Goal: Information Seeking & Learning: Check status

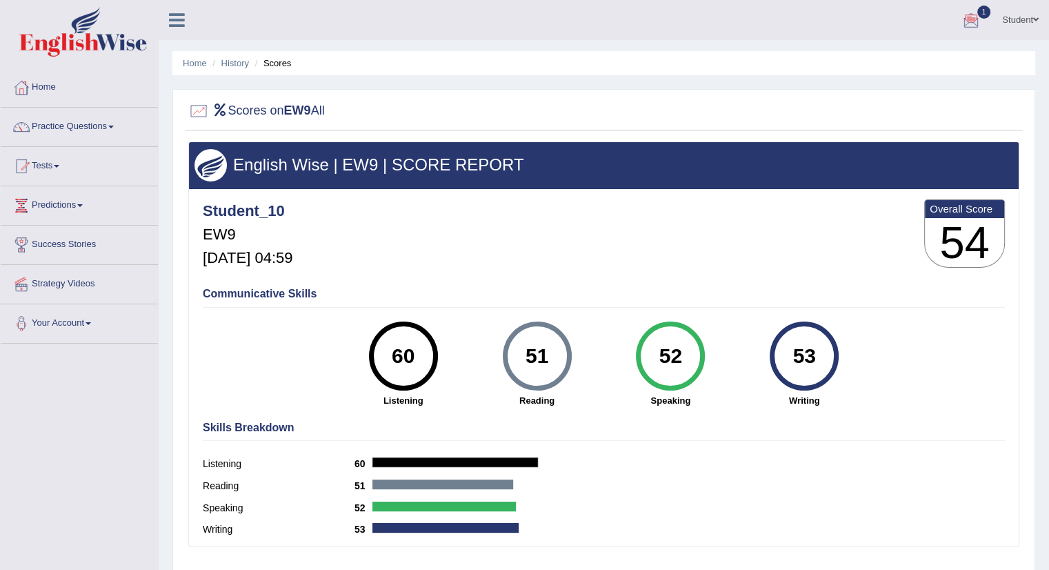
click at [968, 12] on div at bounding box center [971, 20] width 21 height 21
click at [873, 61] on link "EW9 [DATE] Exam evaluated" at bounding box center [888, 62] width 190 height 29
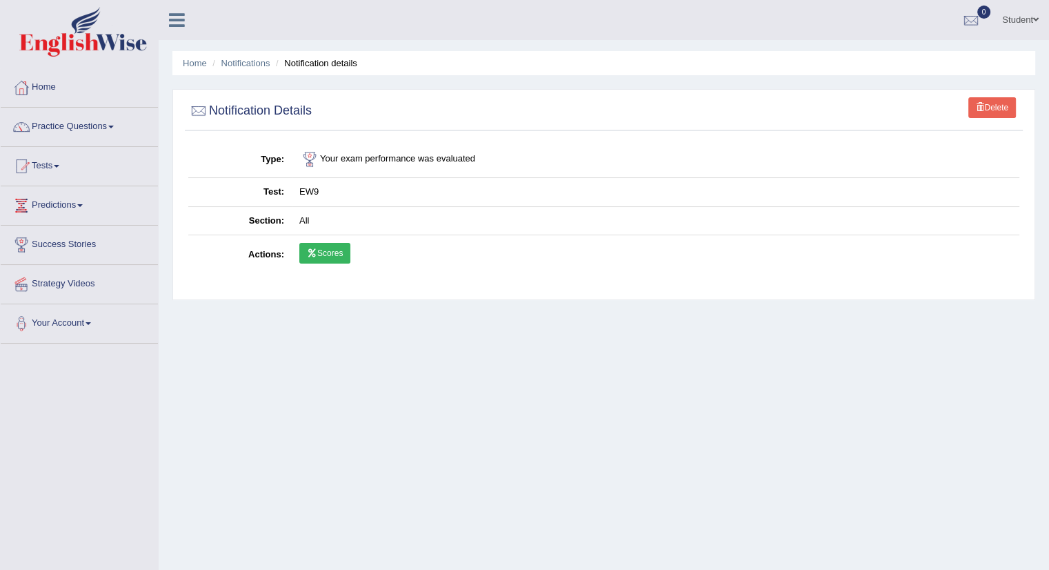
click at [320, 249] on link "Scores" at bounding box center [324, 253] width 51 height 21
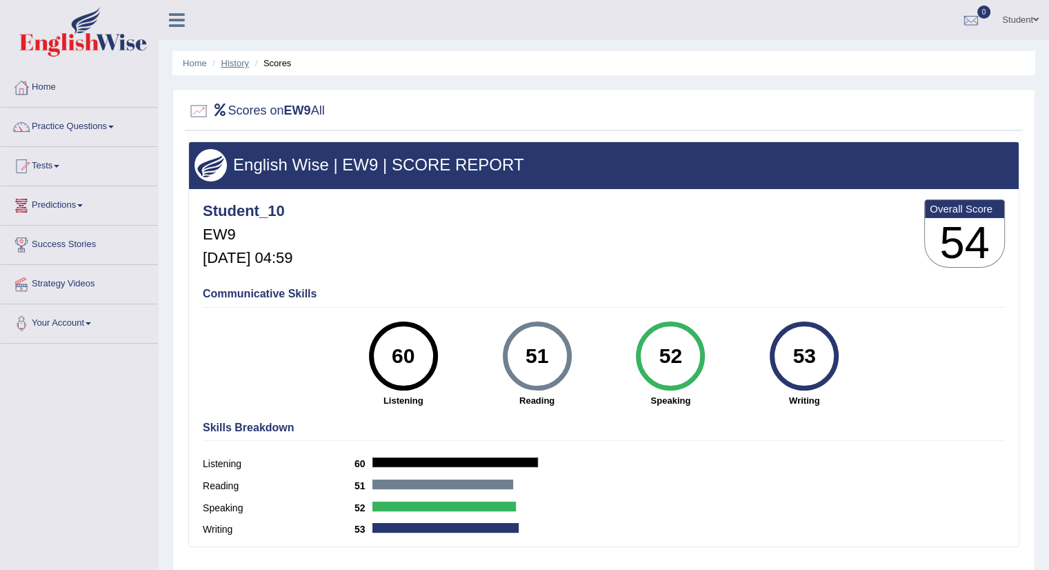
click at [237, 61] on link "History" at bounding box center [235, 63] width 28 height 10
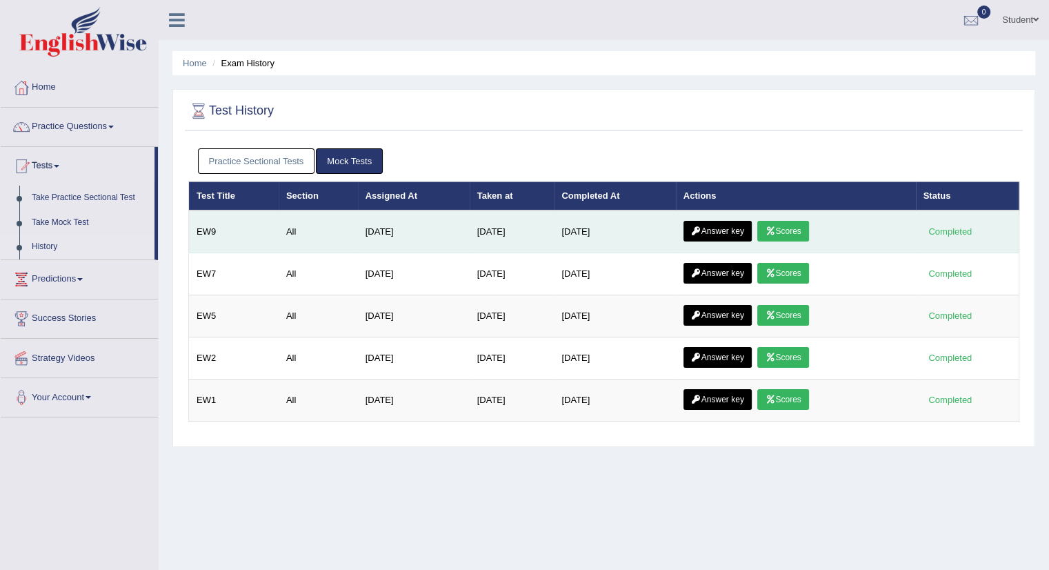
click at [719, 234] on link "Answer key" at bounding box center [718, 231] width 68 height 21
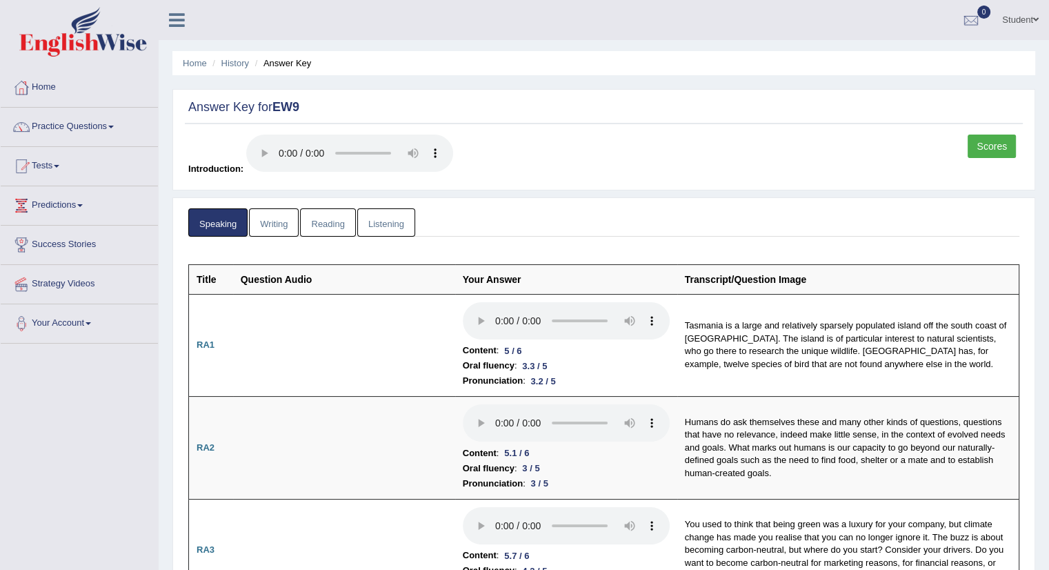
click at [276, 215] on link "Writing" at bounding box center [274, 222] width 50 height 28
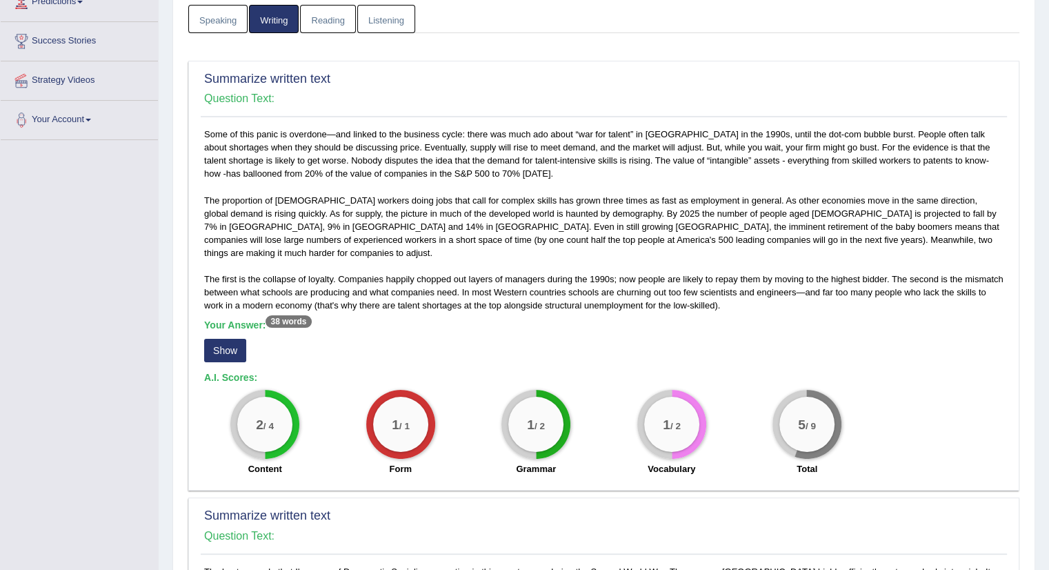
scroll to position [207, 0]
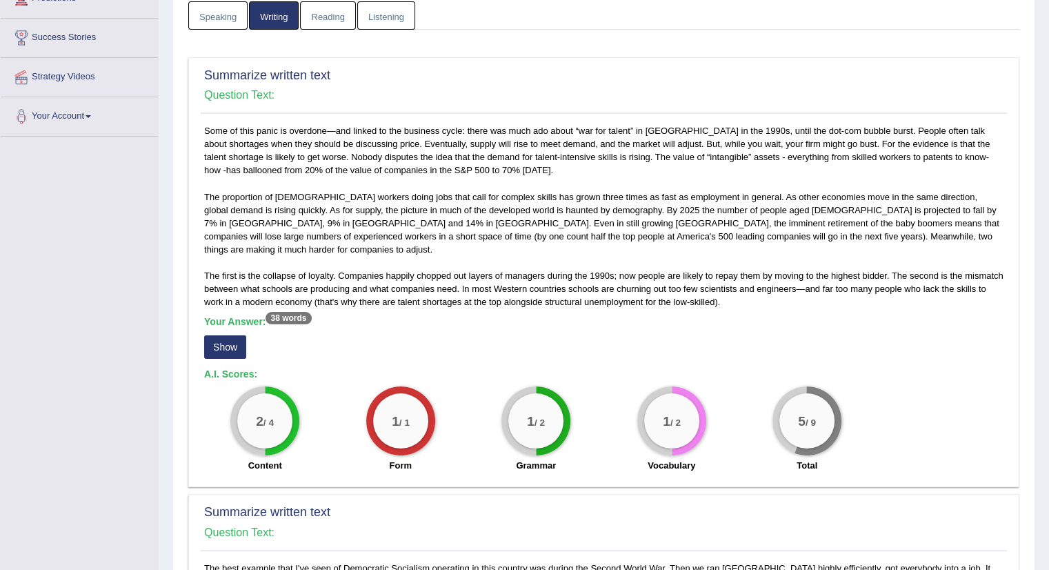
click at [229, 335] on button "Show" at bounding box center [225, 346] width 42 height 23
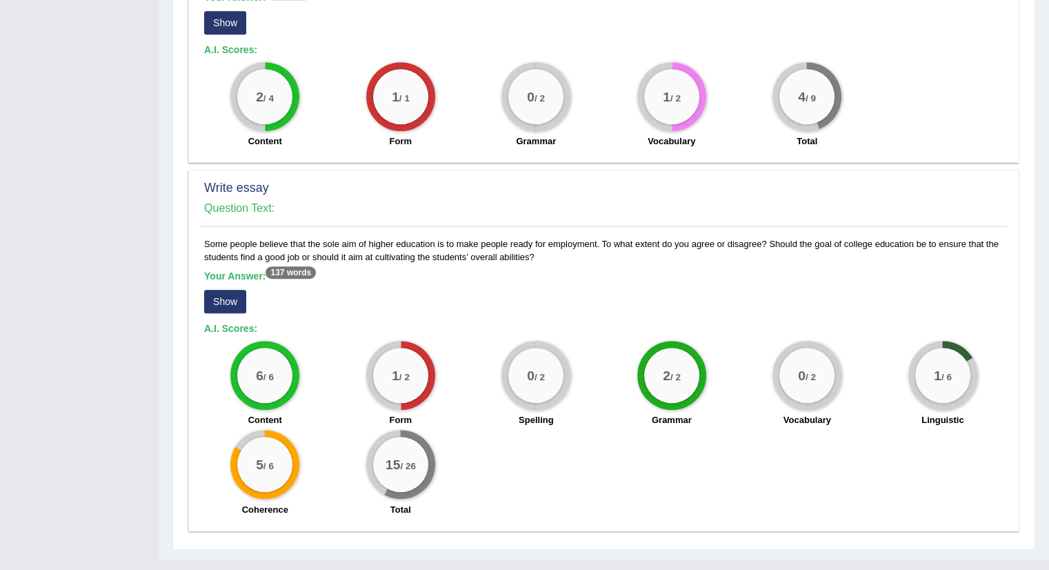
scroll to position [898, 0]
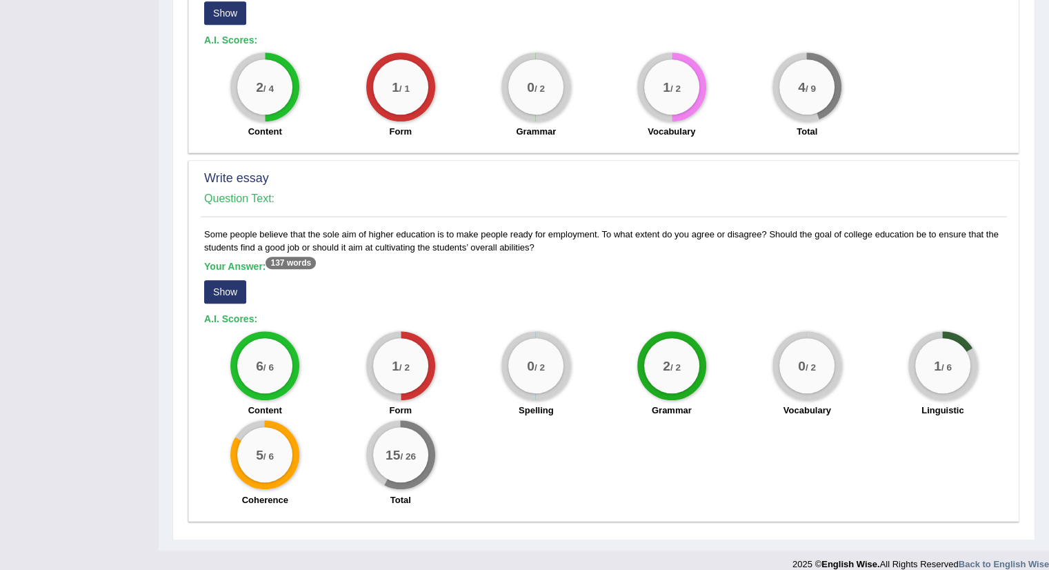
click at [221, 280] on button "Show" at bounding box center [225, 291] width 42 height 23
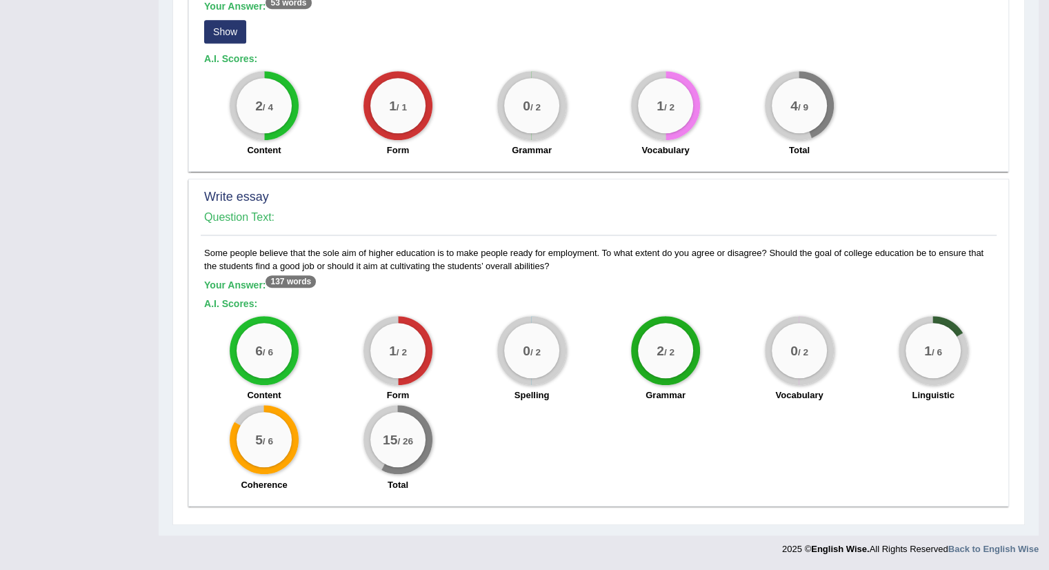
scroll to position [865, 0]
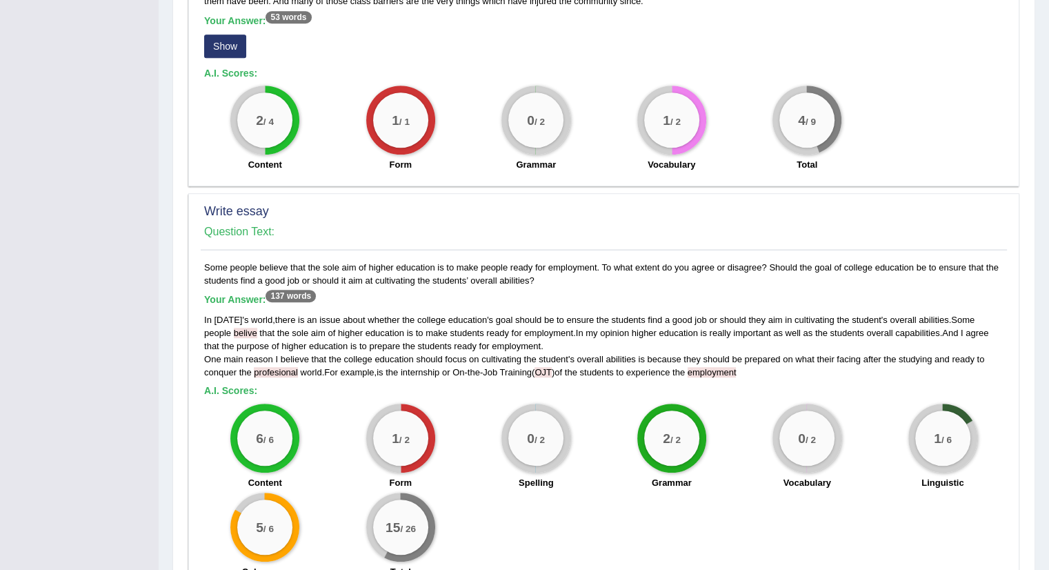
click at [272, 367] on span "profesional" at bounding box center [276, 372] width 44 height 10
click at [286, 367] on span "profesional" at bounding box center [276, 372] width 44 height 10
click at [234, 328] on span "belive" at bounding box center [245, 333] width 23 height 10
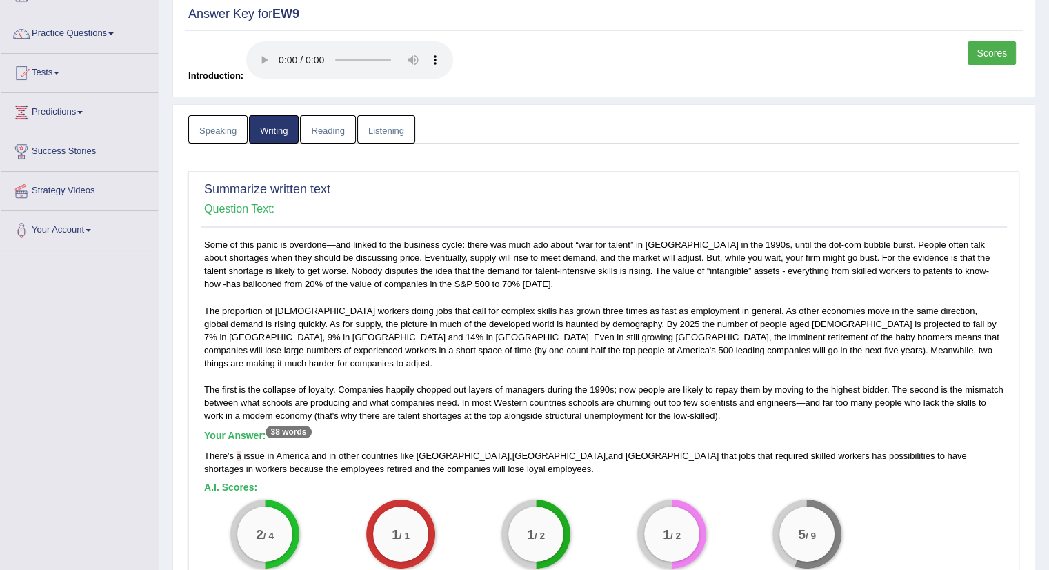
scroll to position [0, 0]
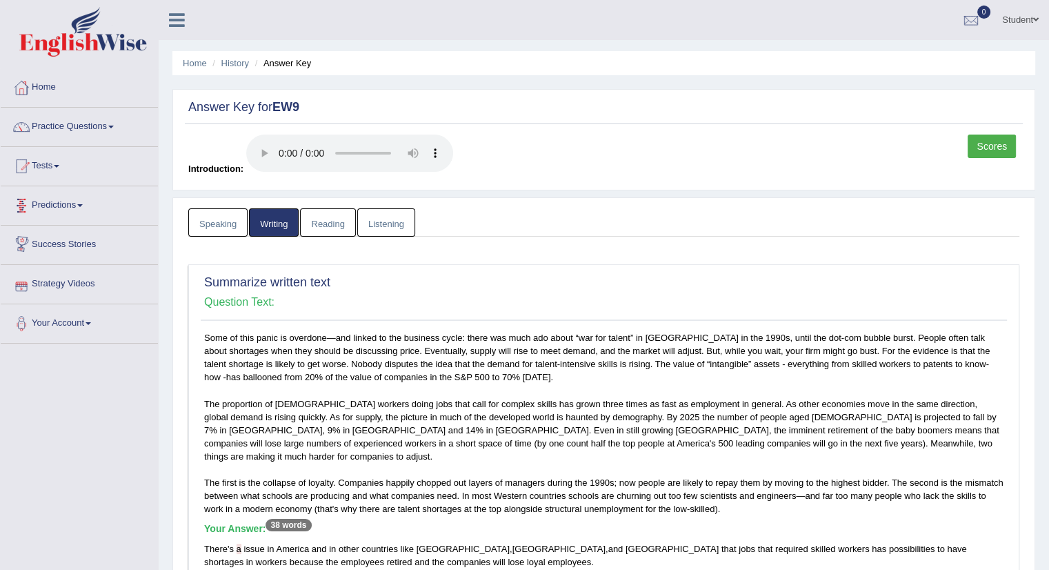
click at [339, 225] on link "Reading" at bounding box center [327, 222] width 55 height 28
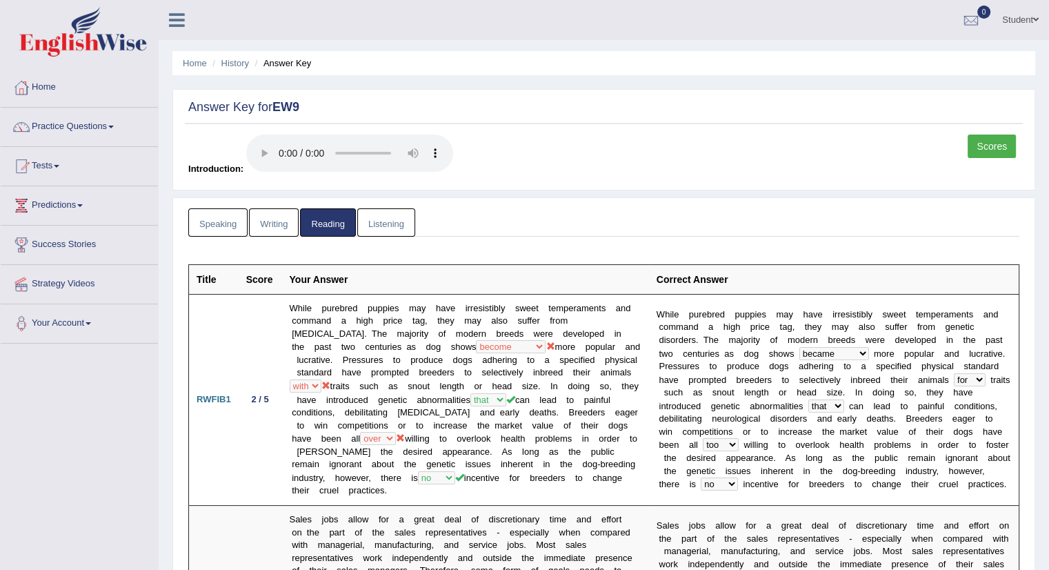
click at [381, 216] on link "Listening" at bounding box center [386, 222] width 58 height 28
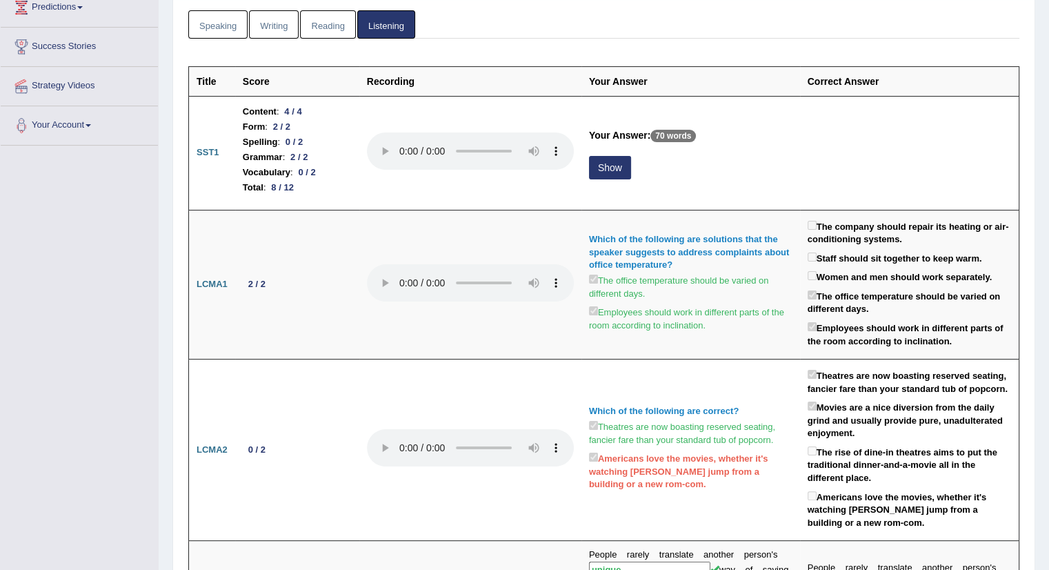
scroll to position [199, 0]
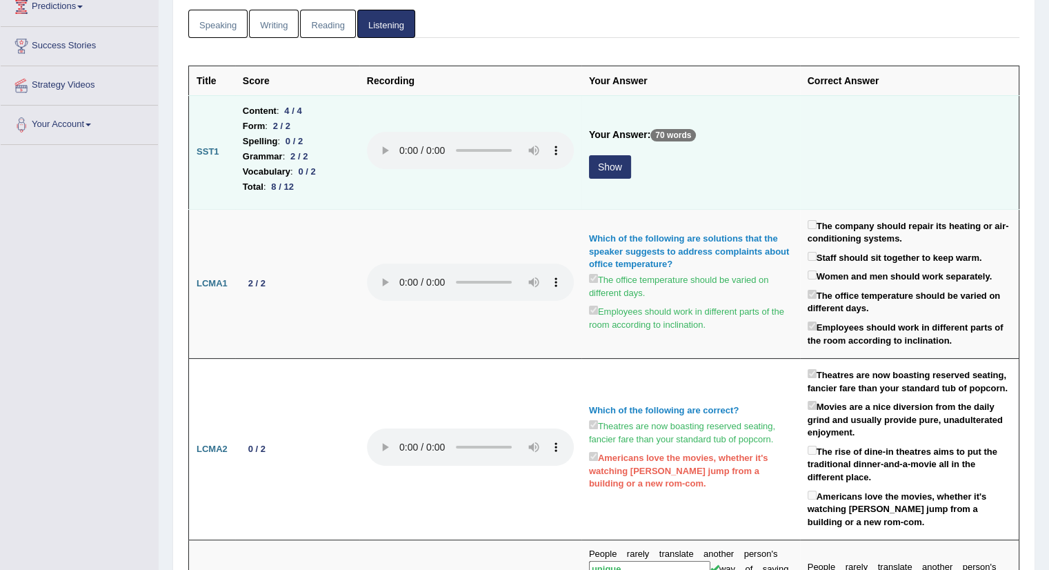
click at [606, 166] on button "Show" at bounding box center [610, 166] width 42 height 23
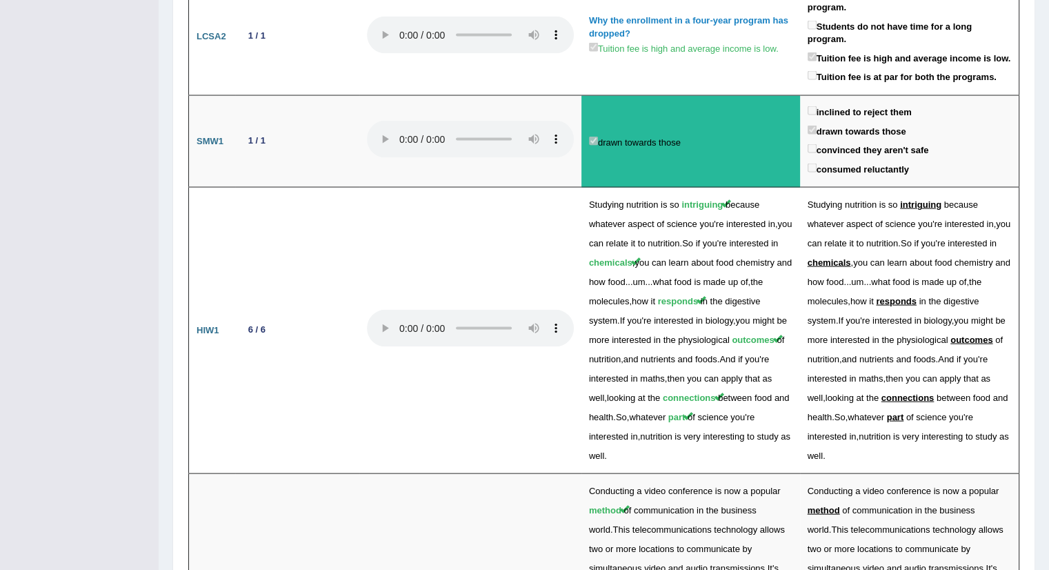
scroll to position [2759, 0]
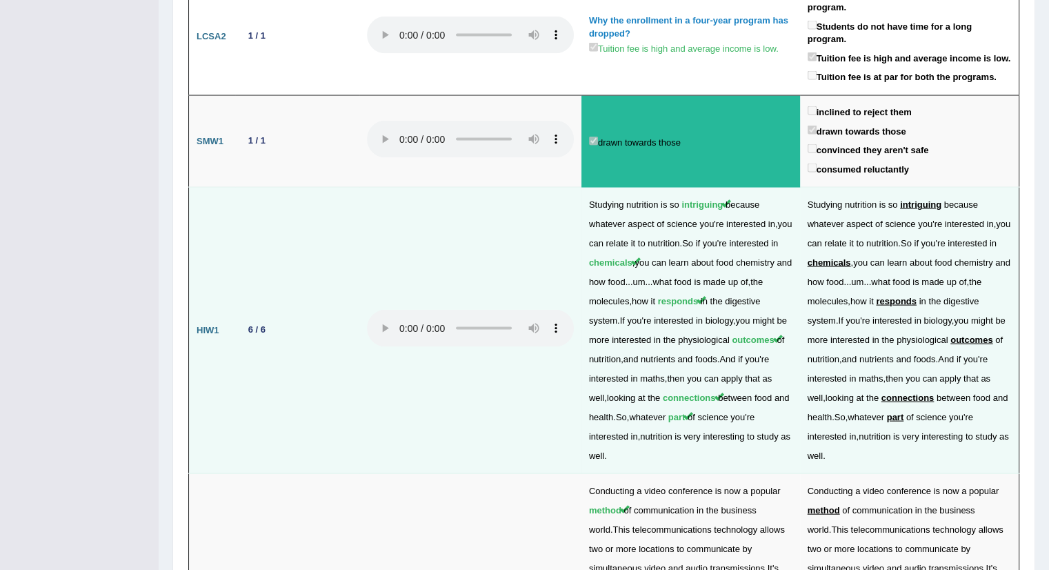
click at [535, 188] on td at bounding box center [470, 331] width 222 height 286
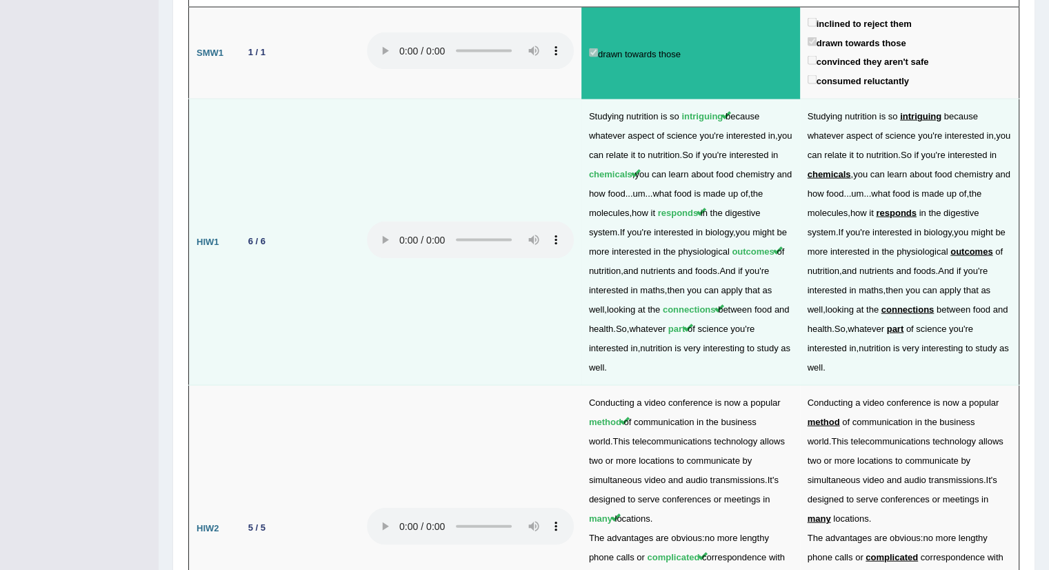
scroll to position [2847, 0]
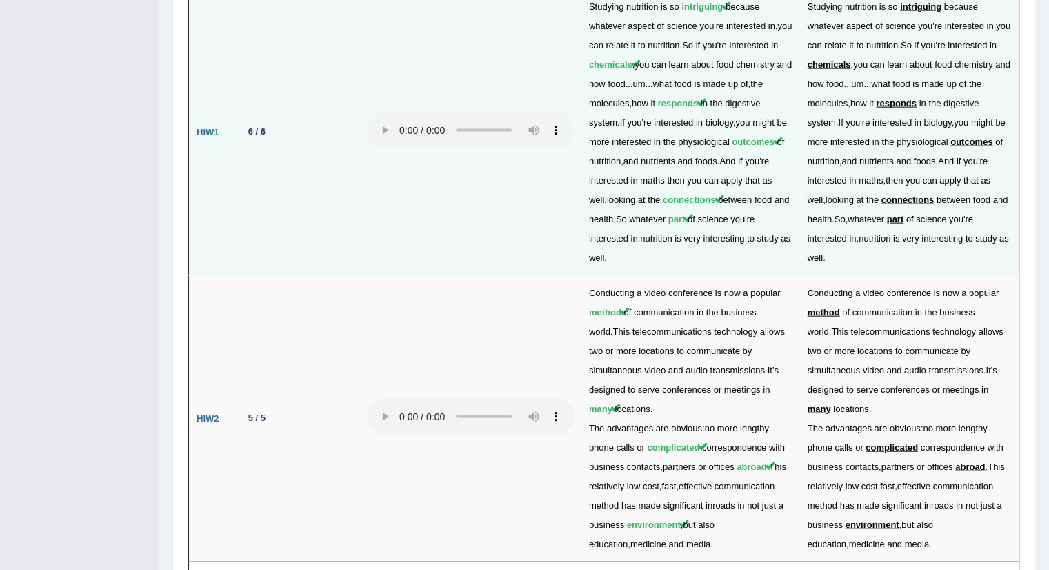
click at [535, 143] on td at bounding box center [470, 133] width 222 height 286
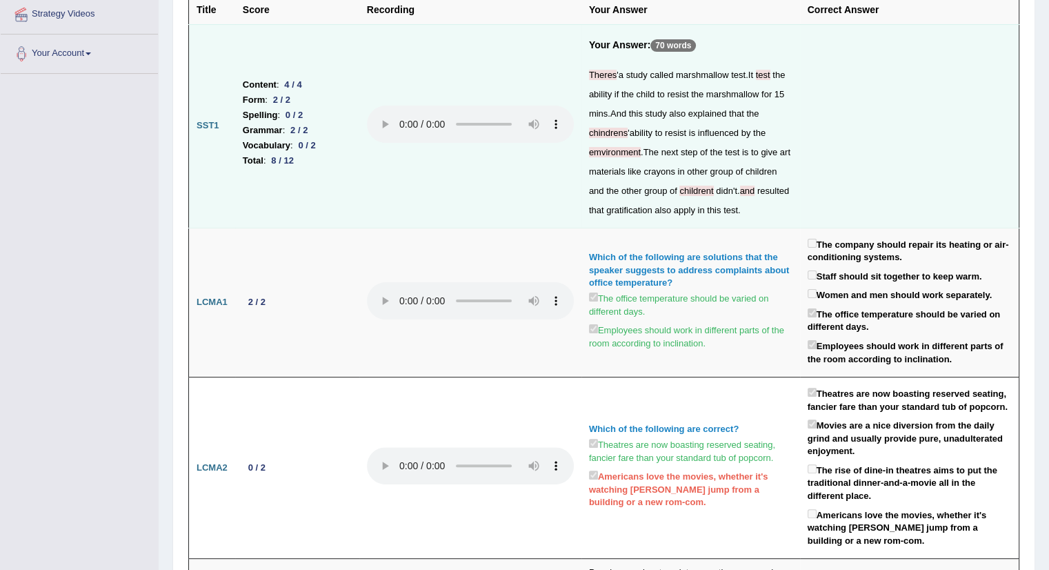
scroll to position [0, 0]
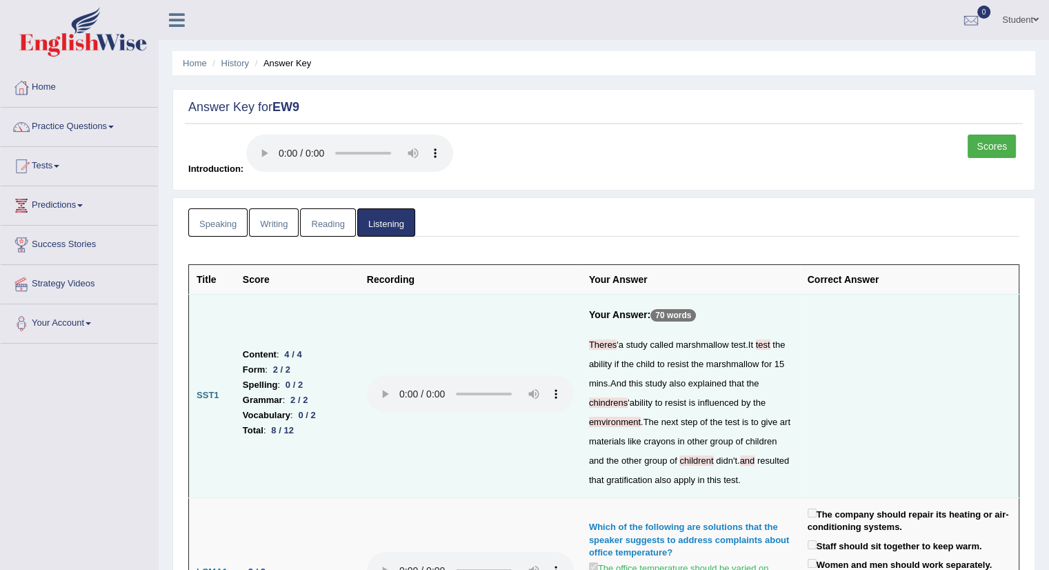
click at [985, 144] on link "Scores" at bounding box center [992, 146] width 48 height 23
